Goal: Task Accomplishment & Management: Complete application form

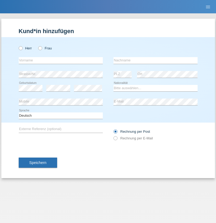
radio input "true"
click at [61, 60] on input "text" at bounding box center [61, 60] width 84 height 7
type input "Hilario"
click at [155, 60] on input "text" at bounding box center [155, 60] width 84 height 7
type input "Branco"
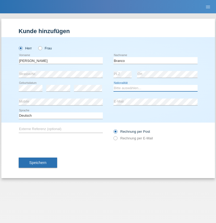
select select "PT"
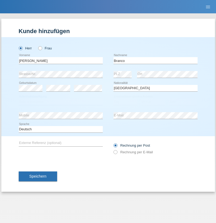
select select "C"
select select "01"
select select "06"
select select "2006"
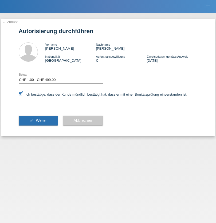
select select "1"
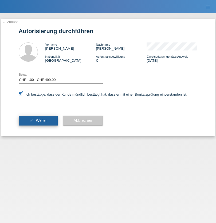
click at [38, 120] on span "Weiter" at bounding box center [41, 120] width 11 height 4
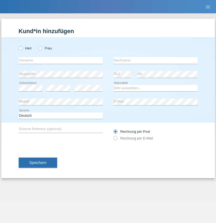
radio input "true"
click at [61, 60] on input "text" at bounding box center [61, 60] width 84 height 7
type input "[PERSON_NAME]"
click at [155, 60] on input "text" at bounding box center [155, 60] width 84 height 7
type input "[PERSON_NAME]"
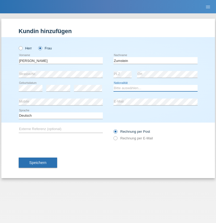
select select "CH"
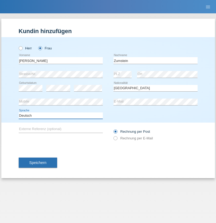
select select "en"
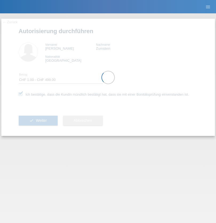
select select "1"
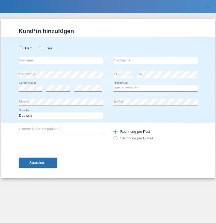
radio input "true"
click at [61, 60] on input "text" at bounding box center [61, 60] width 84 height 7
type input "[PERSON_NAME]"
click at [155, 60] on input "text" at bounding box center [155, 60] width 84 height 7
type input "Zumstein"
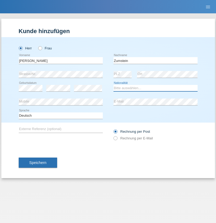
select select "CH"
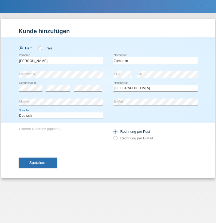
select select "en"
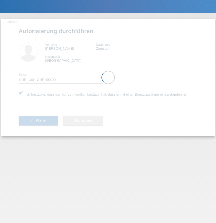
select select "1"
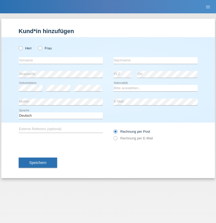
radio input "true"
click at [61, 60] on input "text" at bounding box center [61, 60] width 84 height 7
type input "naime"
click at [155, 60] on input "text" at bounding box center [155, 60] width 84 height 7
type input "llugiqi"
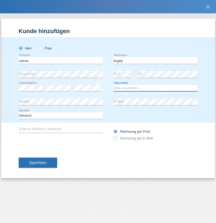
select select "CH"
radio input "true"
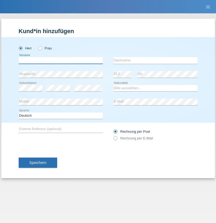
click at [61, 60] on input "text" at bounding box center [61, 60] width 84 height 7
type input "Shaban"
click at [155, 60] on input "text" at bounding box center [155, 60] width 84 height 7
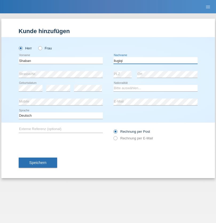
type input "llugiqi"
select select "CH"
radio input "true"
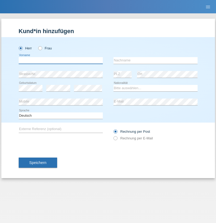
click at [61, 60] on input "text" at bounding box center [61, 60] width 84 height 7
type input "Hilario"
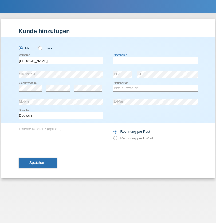
click at [155, 60] on input "text" at bounding box center [155, 60] width 84 height 7
type input "Branco"
select select "PT"
select select "C"
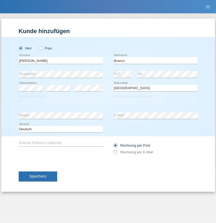
select select "01"
select select "06"
select select "2006"
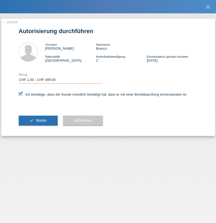
select select "1"
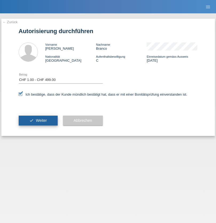
click at [38, 120] on span "Weiter" at bounding box center [41, 120] width 11 height 4
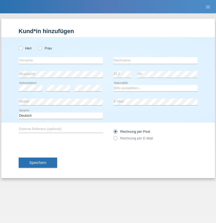
radio input "true"
click at [61, 60] on input "text" at bounding box center [61, 60] width 84 height 7
type input "Ristic"
click at [155, 60] on input "text" at bounding box center [155, 60] width 84 height 7
type input "Marko"
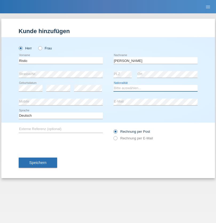
select select "RS"
select select "C"
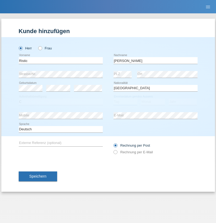
select select "06"
select select "05"
select select "2004"
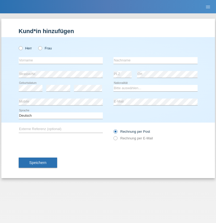
radio input "true"
click at [61, 60] on input "text" at bounding box center [61, 60] width 84 height 7
type input "[PERSON_NAME]"
click at [155, 60] on input "text" at bounding box center [155, 60] width 84 height 7
type input "Patera"
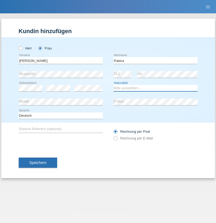
select select "CH"
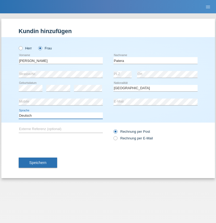
select select "en"
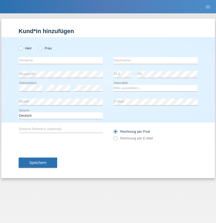
radio input "true"
click at [61, 60] on input "text" at bounding box center [61, 60] width 84 height 7
type input "Champing"
click at [155, 60] on input "text" at bounding box center [155, 60] width 84 height 7
type input "Malonga"
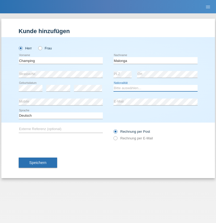
select select "CH"
radio input "true"
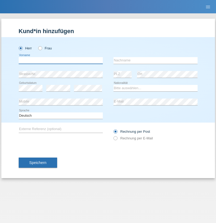
click at [61, 60] on input "text" at bounding box center [61, 60] width 84 height 7
type input "Djordjevic"
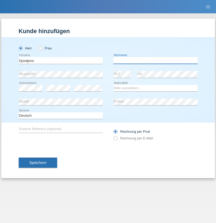
click at [155, 60] on input "text" at bounding box center [155, 60] width 84 height 7
type input "Radosav"
select select "RS"
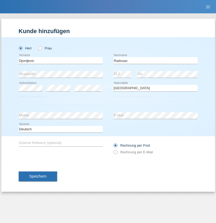
select select "C"
select select "10"
select select "03"
select select "1989"
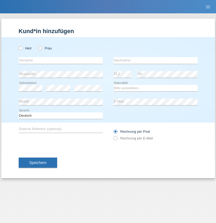
radio input "true"
click at [61, 60] on input "text" at bounding box center [61, 60] width 84 height 7
type input "[PERSON_NAME]"
click at [155, 60] on input "text" at bounding box center [155, 60] width 84 height 7
type input "Sakhi"
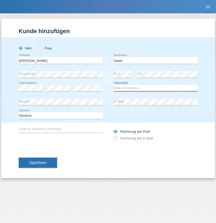
select select "IT"
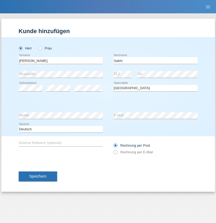
select select "C"
select select "24"
select select "10"
select select "2021"
